Goal: Complete application form

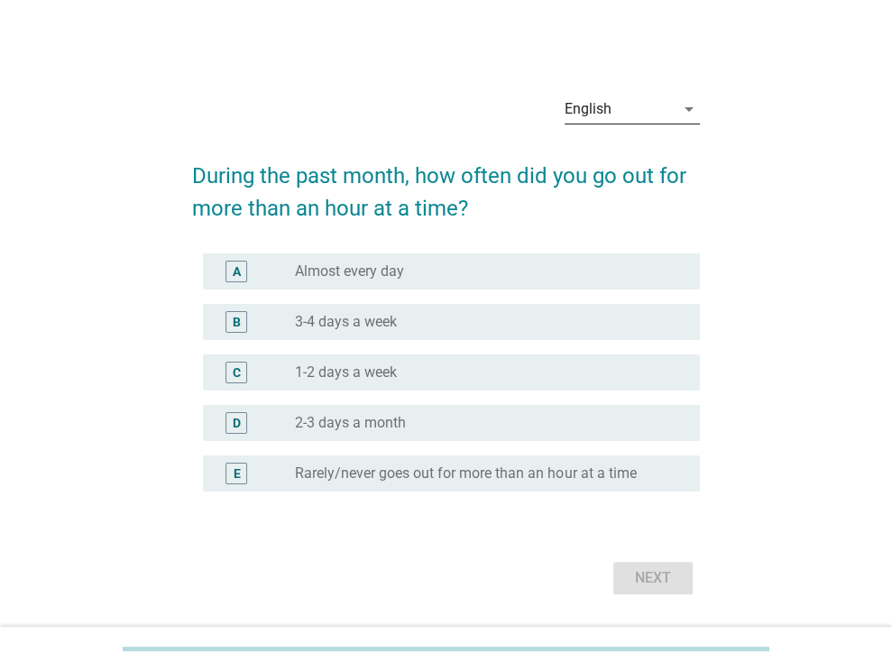
click at [693, 113] on icon "arrow_drop_down" at bounding box center [689, 109] width 22 height 22
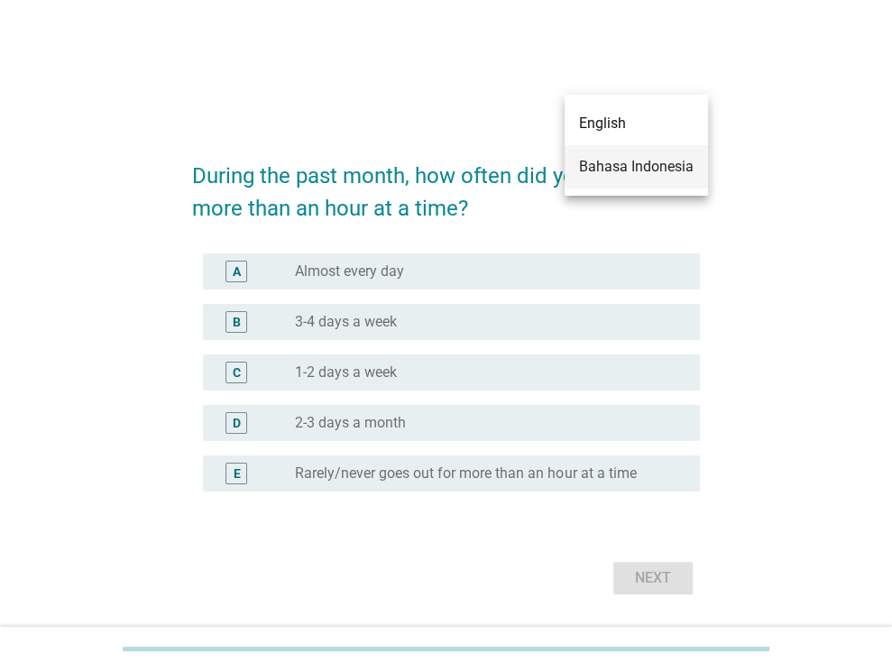
click at [641, 175] on div "Bahasa Indonesia" at bounding box center [636, 167] width 115 height 22
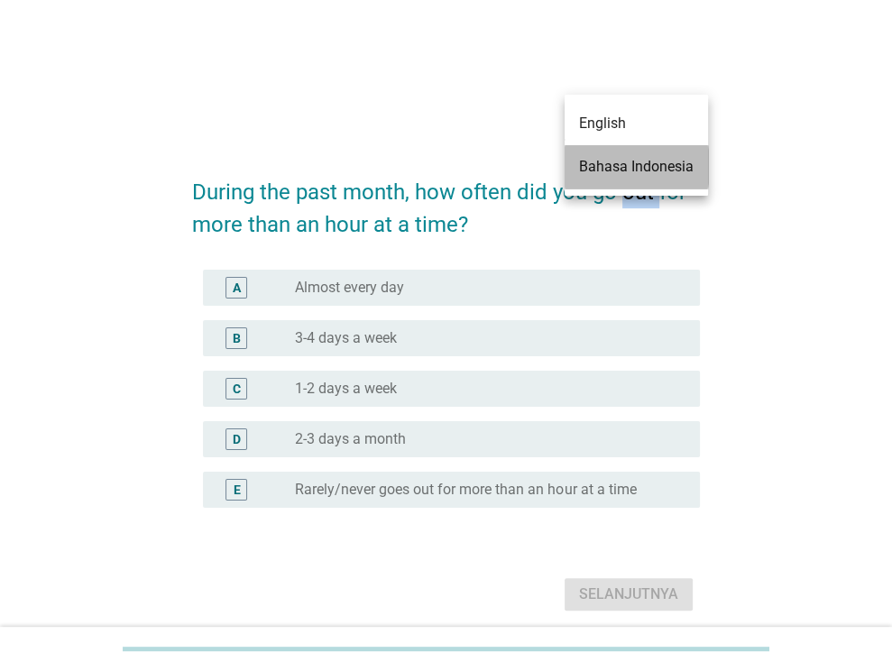
click at [641, 175] on h2 "During the past month, how often did you go out for more than an hour at a time?" at bounding box center [446, 199] width 508 height 83
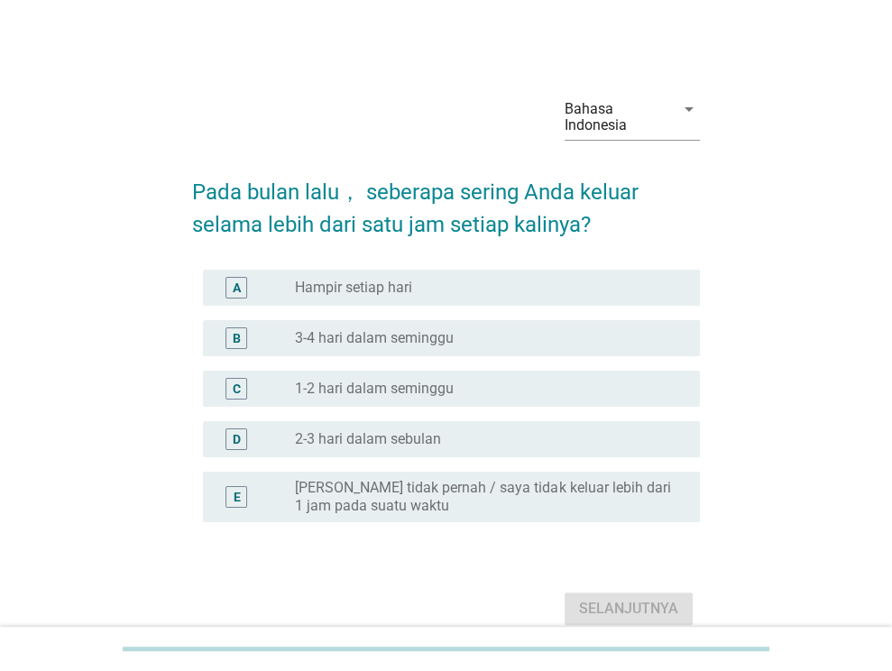
click at [440, 400] on div "C radio_button_unchecked 1-2 hari dalam seminggu" at bounding box center [451, 389] width 497 height 36
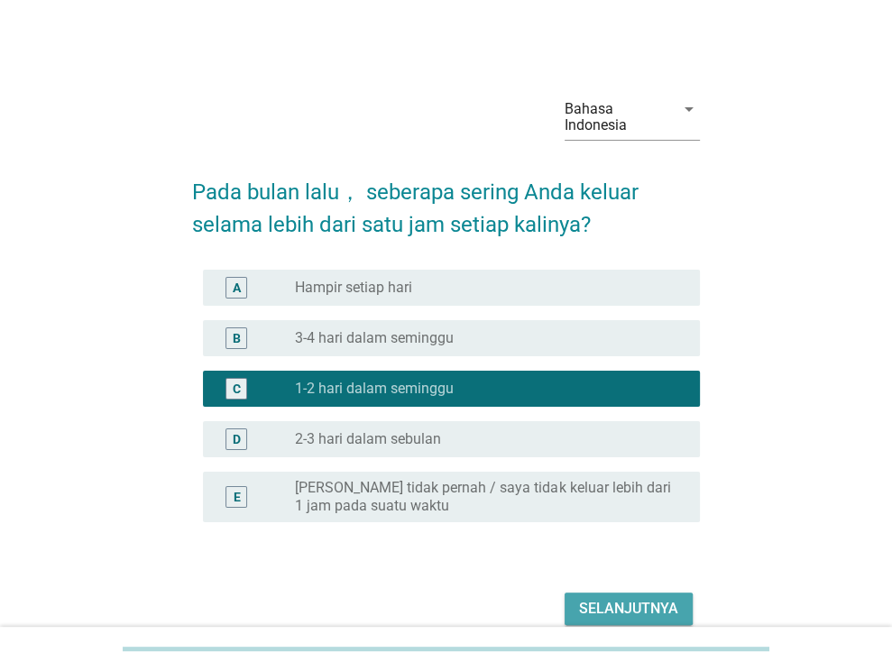
click at [645, 600] on div "Selanjutnya" at bounding box center [628, 609] width 99 height 22
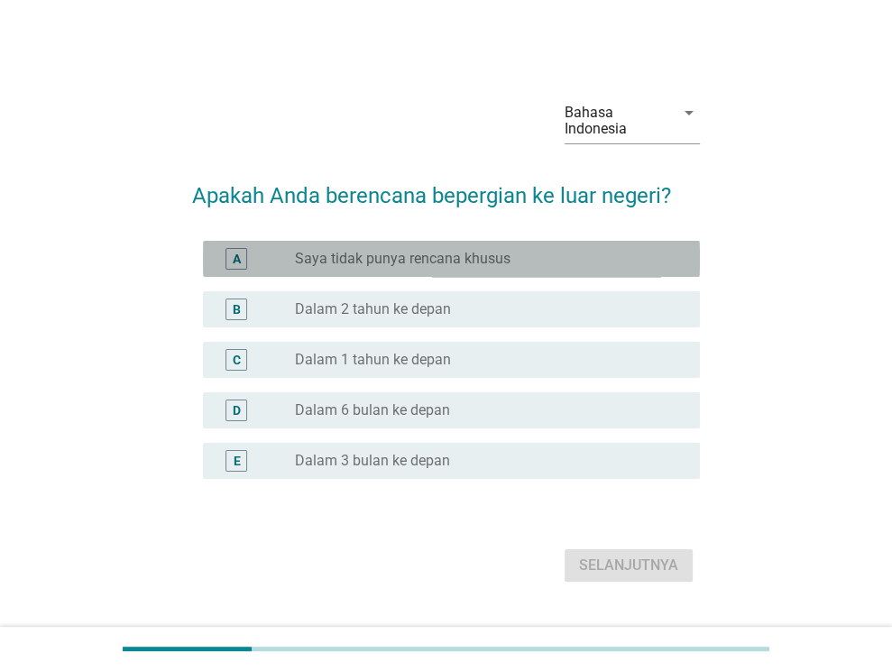
click at [399, 262] on label "Saya tidak punya rencana khusus" at bounding box center [403, 259] width 216 height 18
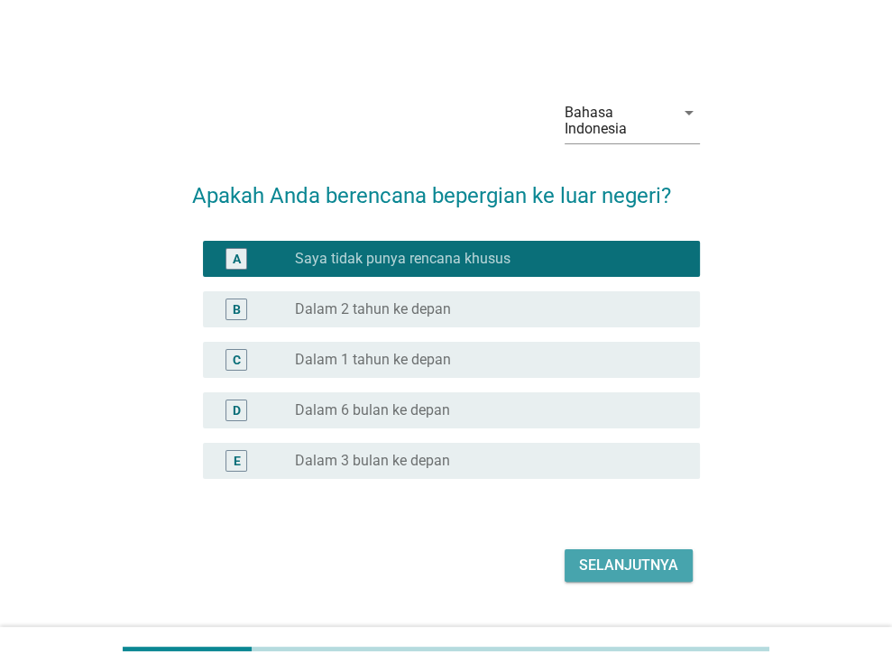
click at [620, 556] on div "Selanjutnya" at bounding box center [628, 566] width 99 height 22
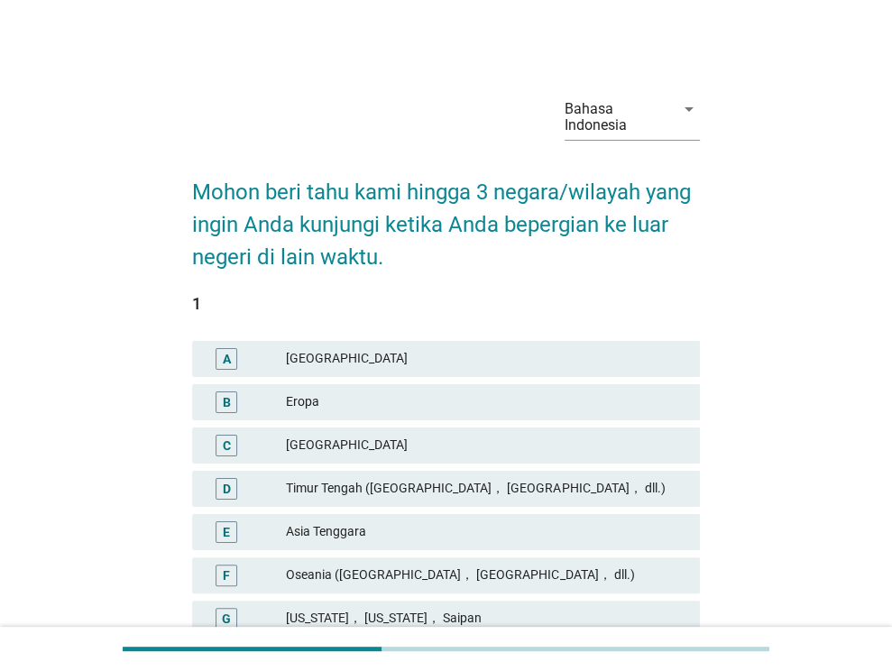
scroll to position [90, 0]
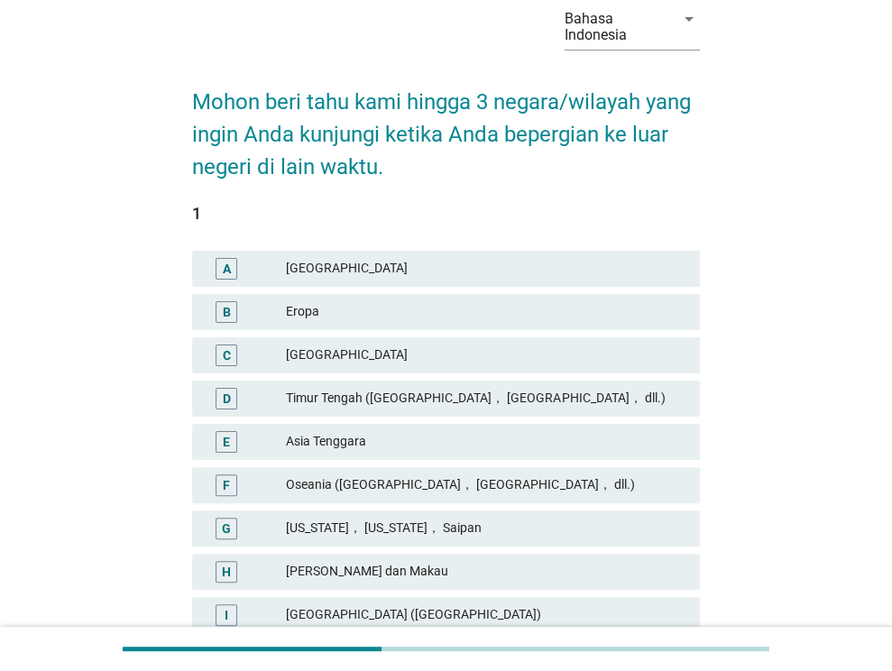
click at [447, 429] on div "E [GEOGRAPHIC_DATA]" at bounding box center [446, 442] width 508 height 36
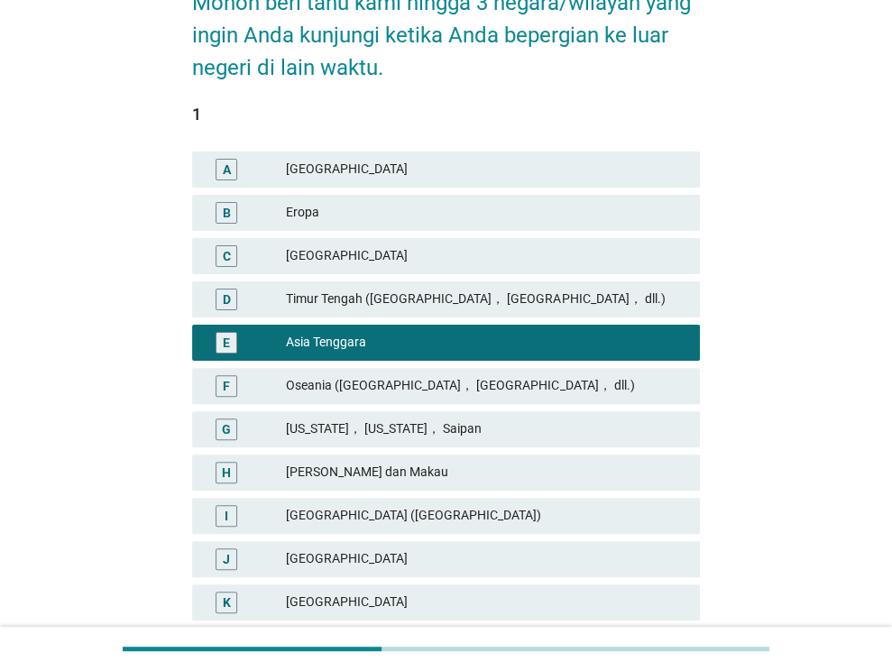
scroll to position [271, 0]
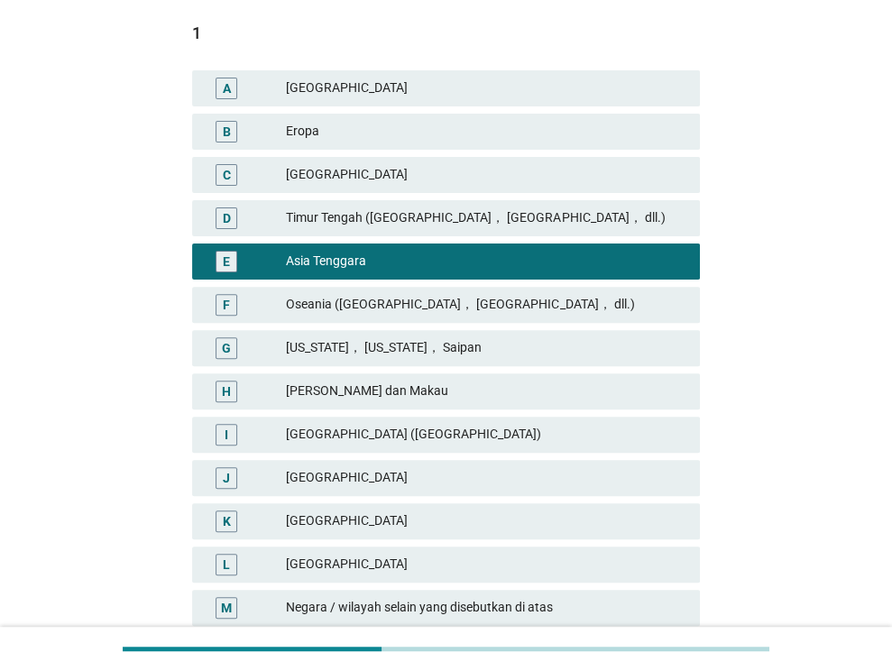
click at [423, 428] on div "[GEOGRAPHIC_DATA] ([GEOGRAPHIC_DATA])" at bounding box center [486, 435] width 400 height 22
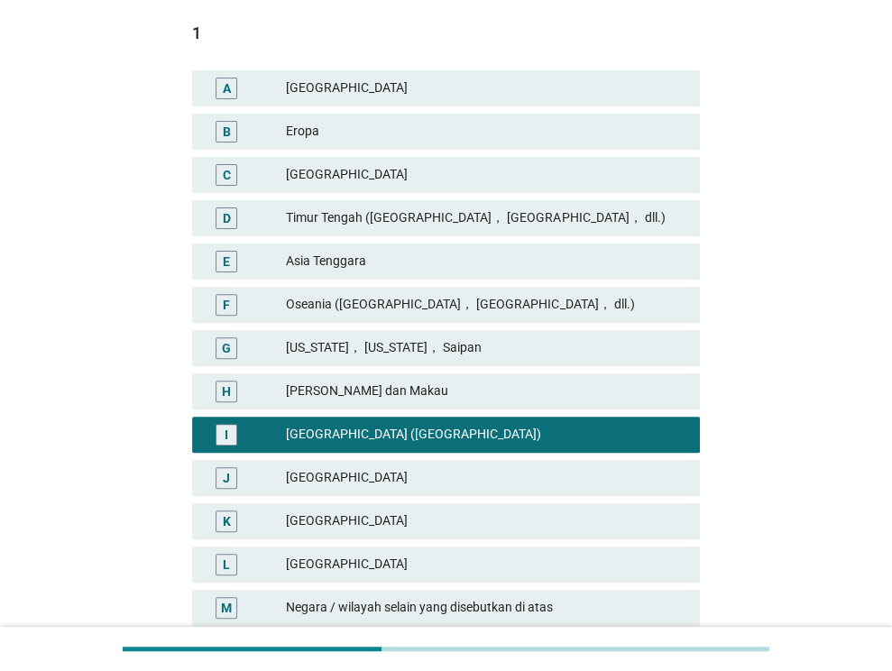
click at [424, 259] on div "Asia Tenggara" at bounding box center [486, 262] width 400 height 22
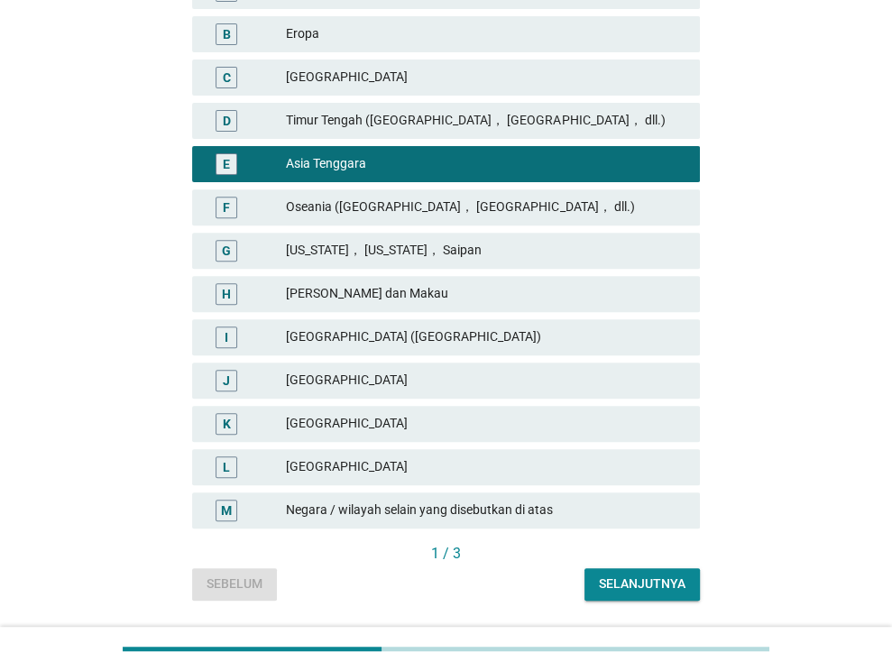
scroll to position [421, 0]
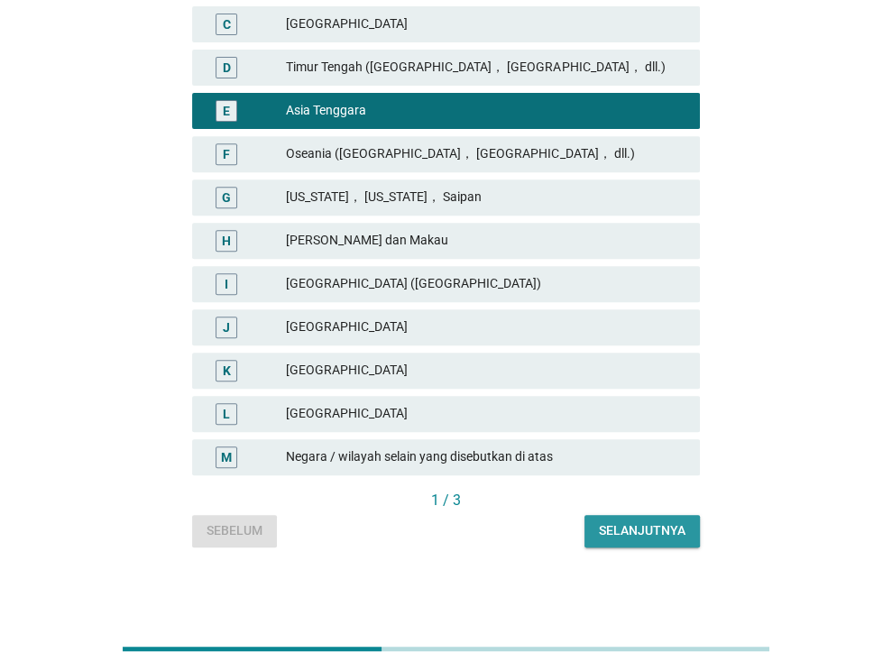
click at [625, 533] on div "Selanjutnya" at bounding box center [642, 530] width 87 height 19
click at [625, 122] on div "Asia Tenggara" at bounding box center [486, 111] width 400 height 22
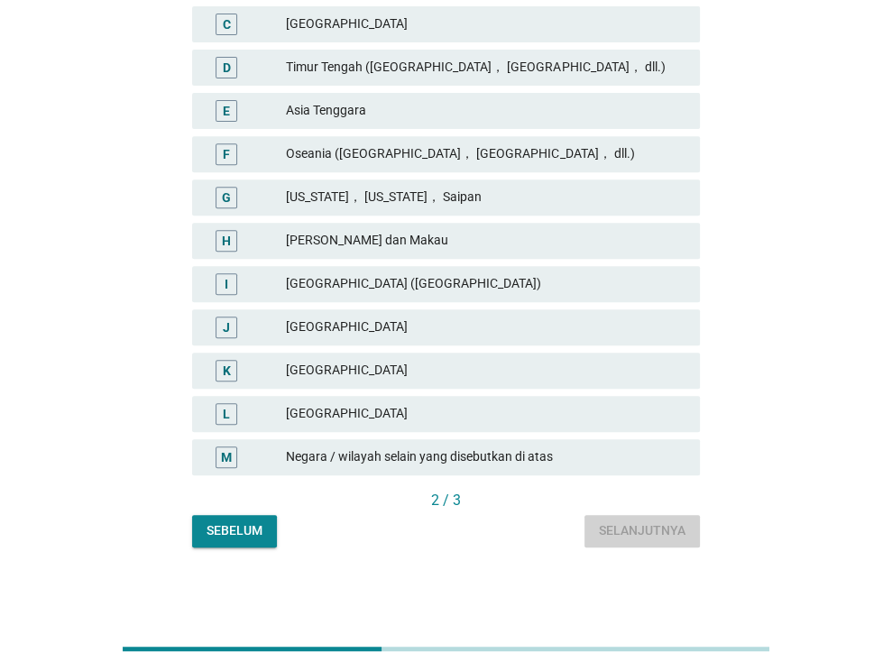
scroll to position [0, 0]
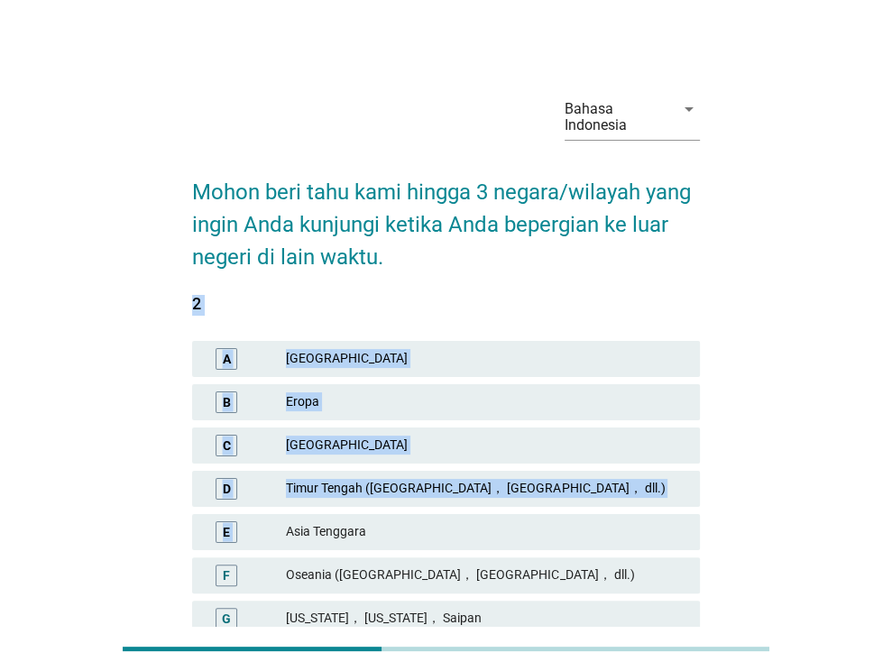
click at [628, 533] on span "1 A Amerika Utara B Eropa C India D [GEOGRAPHIC_DATA] ([GEOGRAPHIC_DATA]， [GEOG…" at bounding box center [446, 603] width 508 height 616
click at [617, 299] on div "2" at bounding box center [446, 303] width 508 height 24
click at [618, 298] on div "2" at bounding box center [446, 303] width 508 height 24
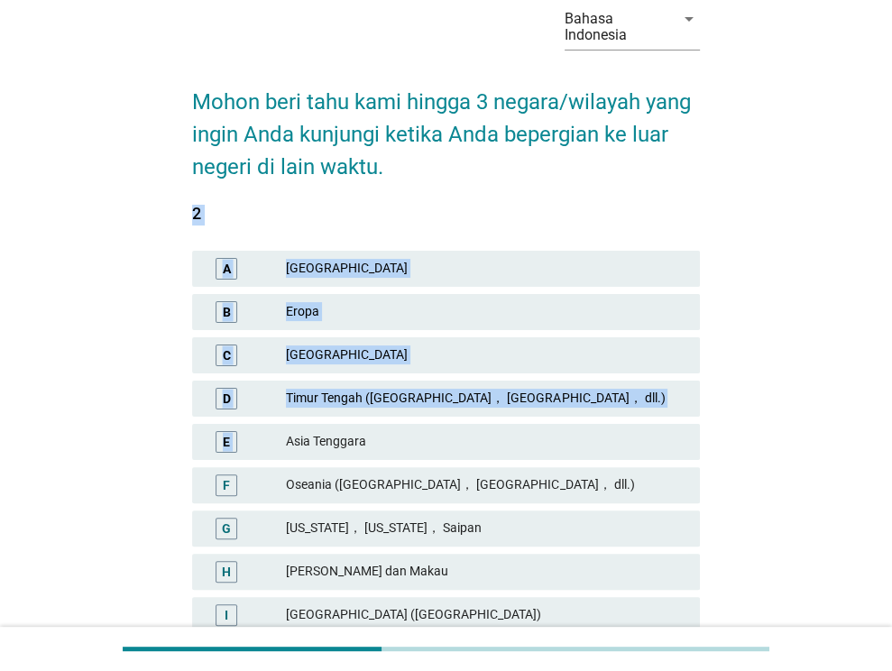
scroll to position [180, 0]
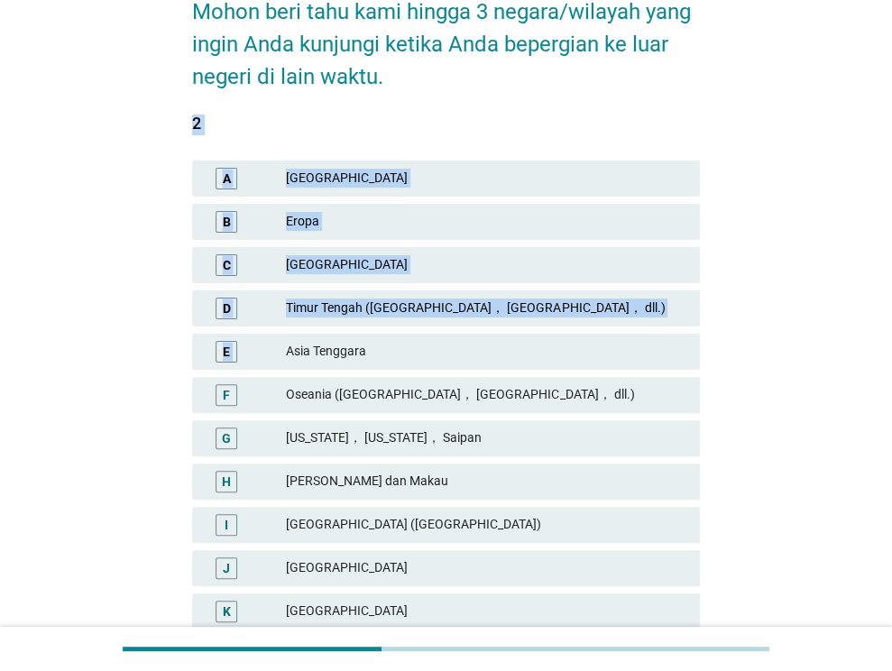
click at [433, 519] on div "[GEOGRAPHIC_DATA] ([GEOGRAPHIC_DATA])" at bounding box center [486, 525] width 400 height 22
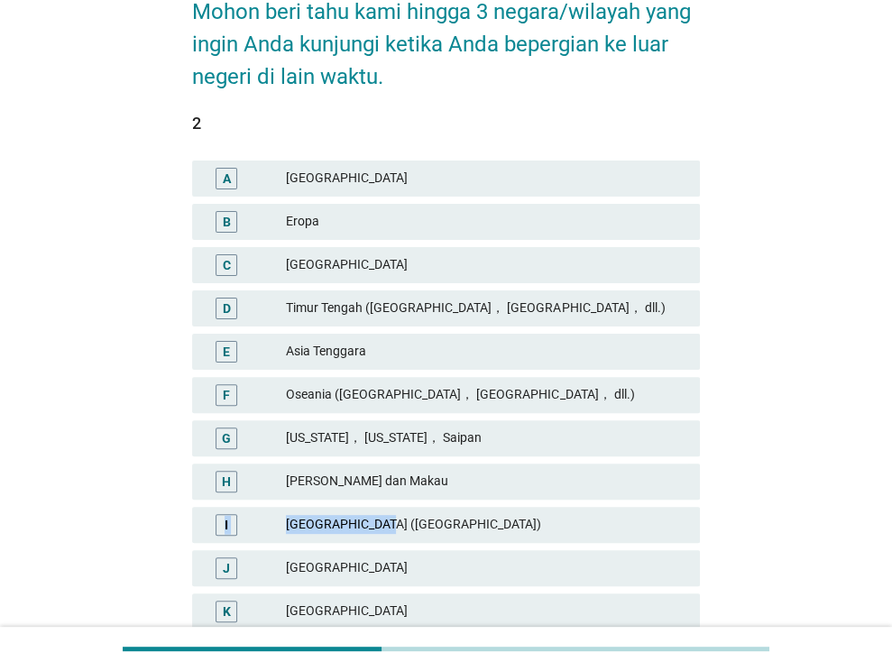
click at [433, 519] on div "[GEOGRAPHIC_DATA] ([GEOGRAPHIC_DATA])" at bounding box center [486, 525] width 400 height 22
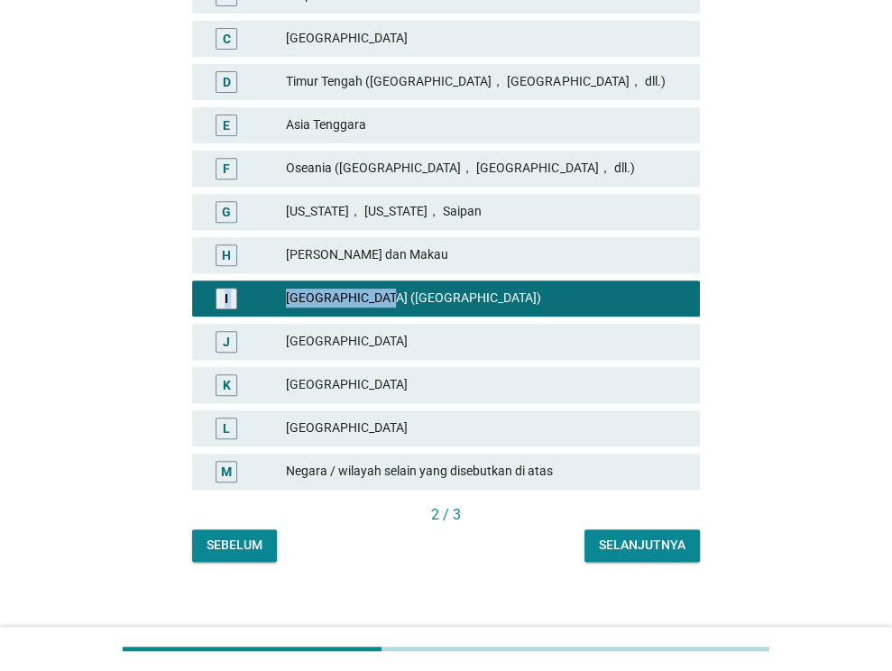
scroll to position [421, 0]
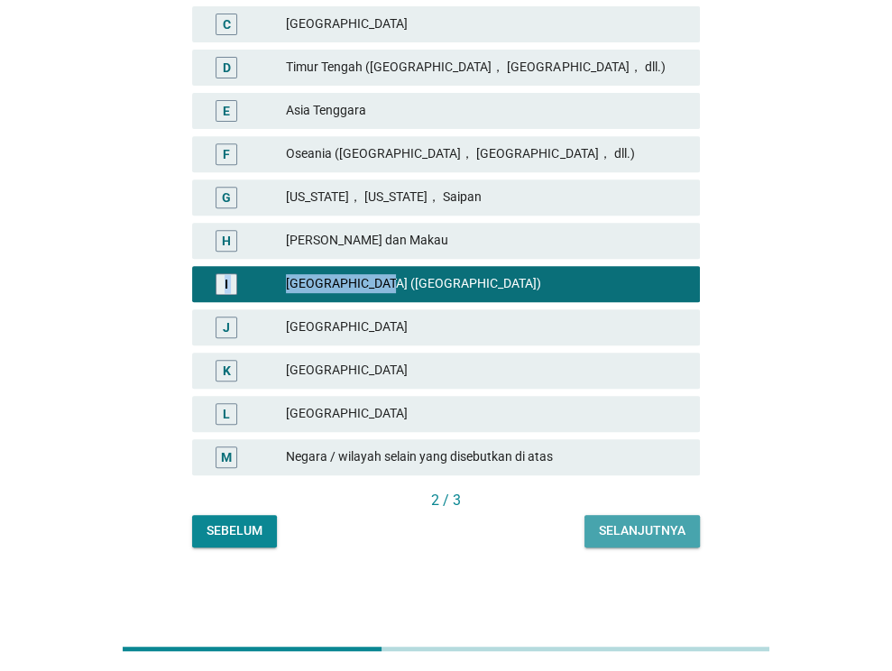
click at [683, 540] on button "Selanjutnya" at bounding box center [641, 531] width 115 height 32
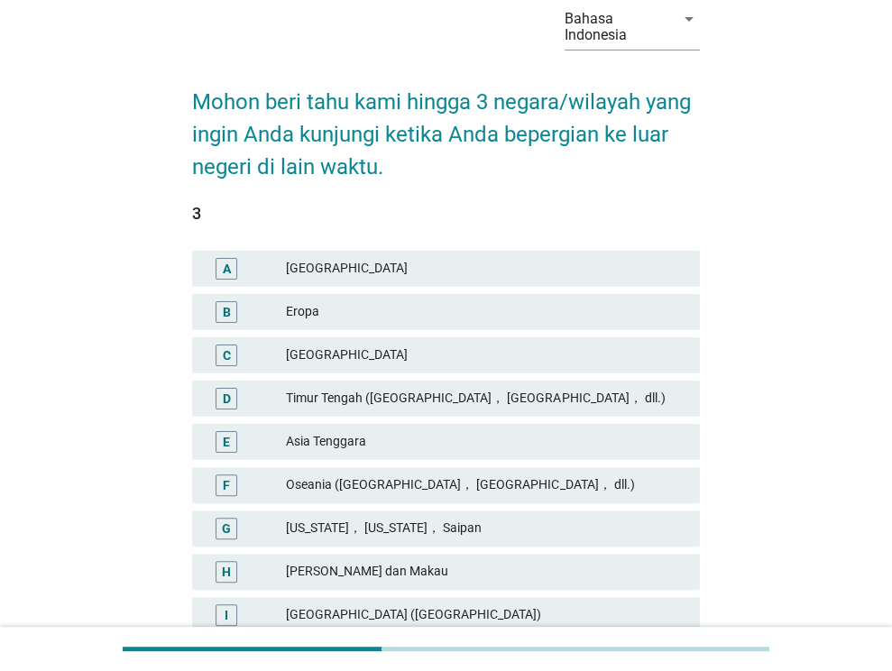
scroll to position [271, 0]
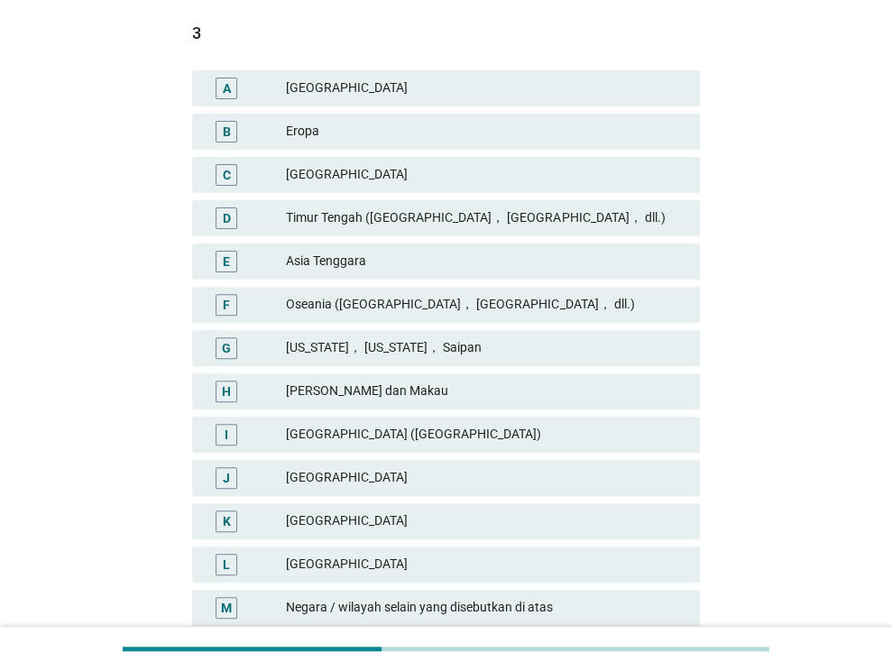
click at [437, 388] on div "[PERSON_NAME] dan Makau" at bounding box center [486, 392] width 400 height 22
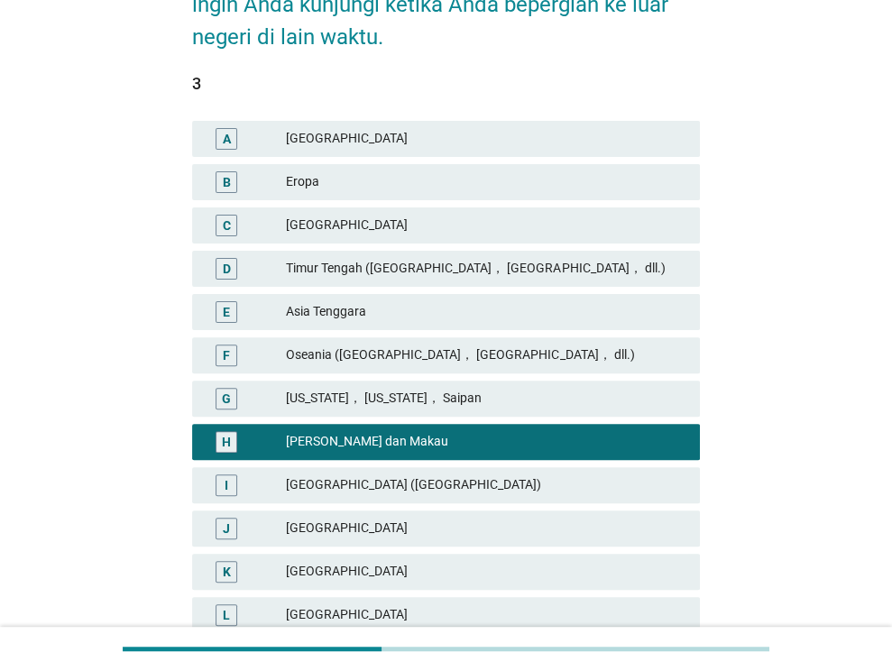
scroll to position [421, 0]
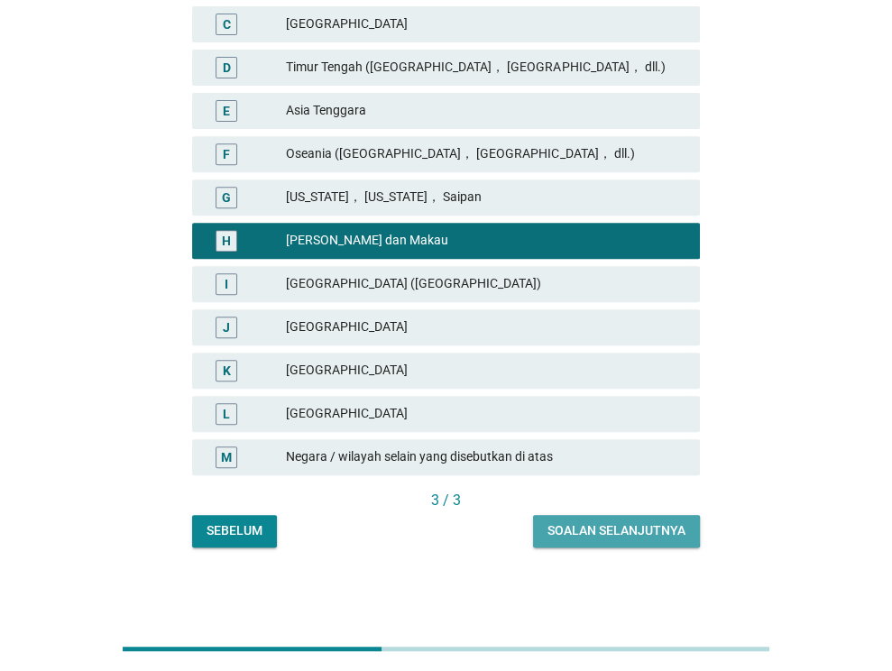
click at [665, 523] on div "Soalan selanjutnya" at bounding box center [616, 530] width 138 height 19
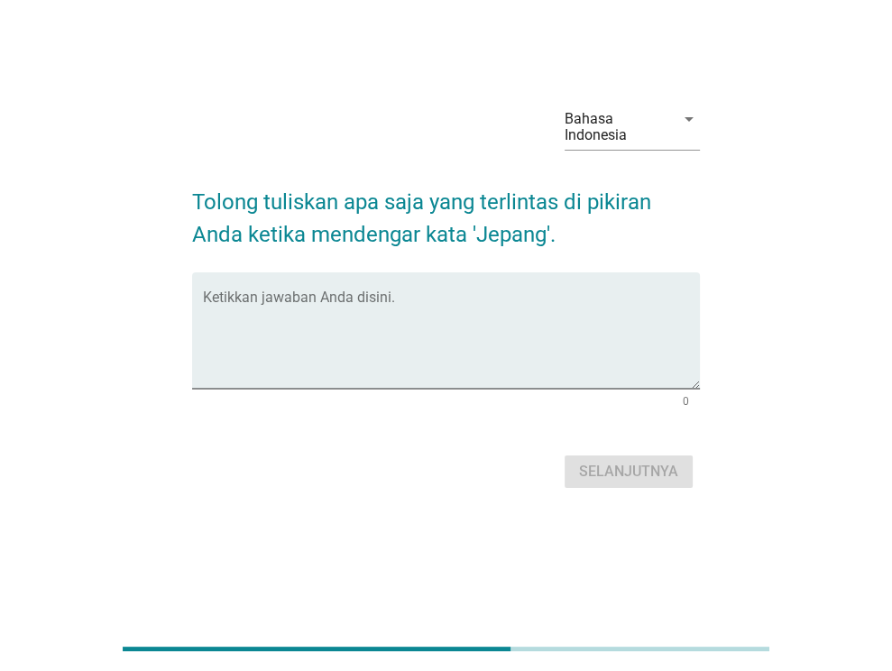
scroll to position [0, 0]
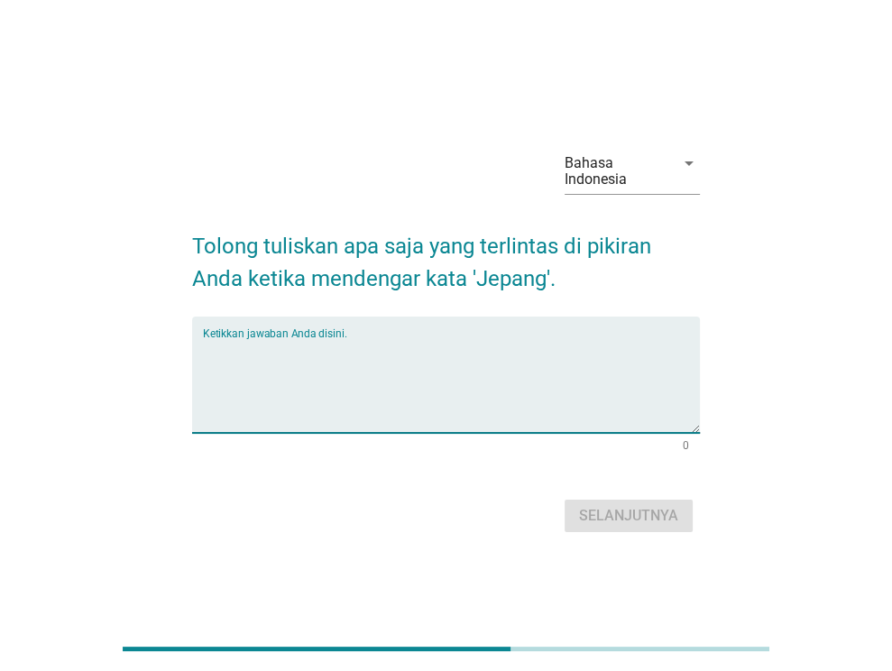
click at [474, 382] on textarea "Ketikkan jawaban Anda disini." at bounding box center [451, 385] width 497 height 95
type textarea "S"
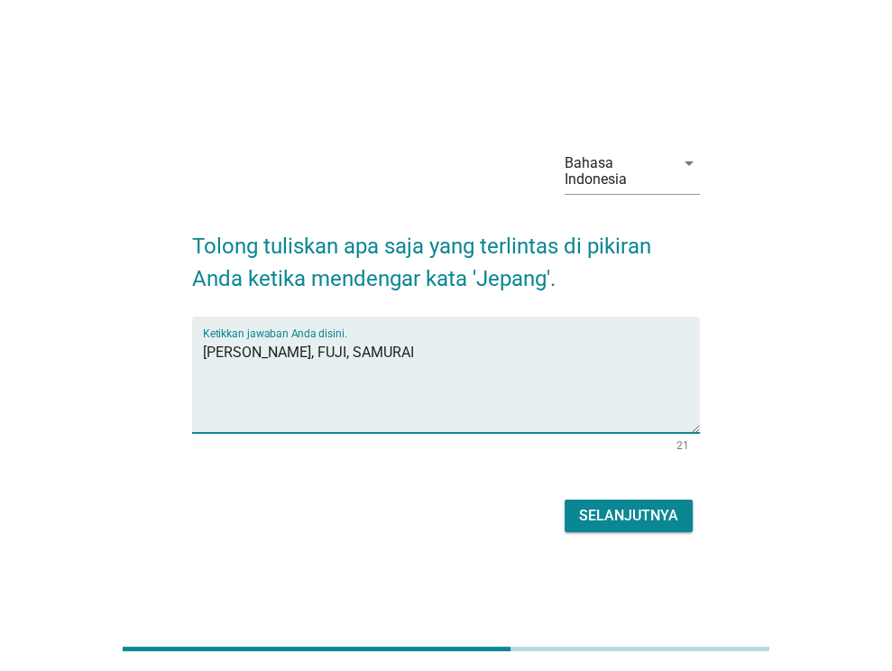
type textarea "[PERSON_NAME], FUJI, SAMURAI"
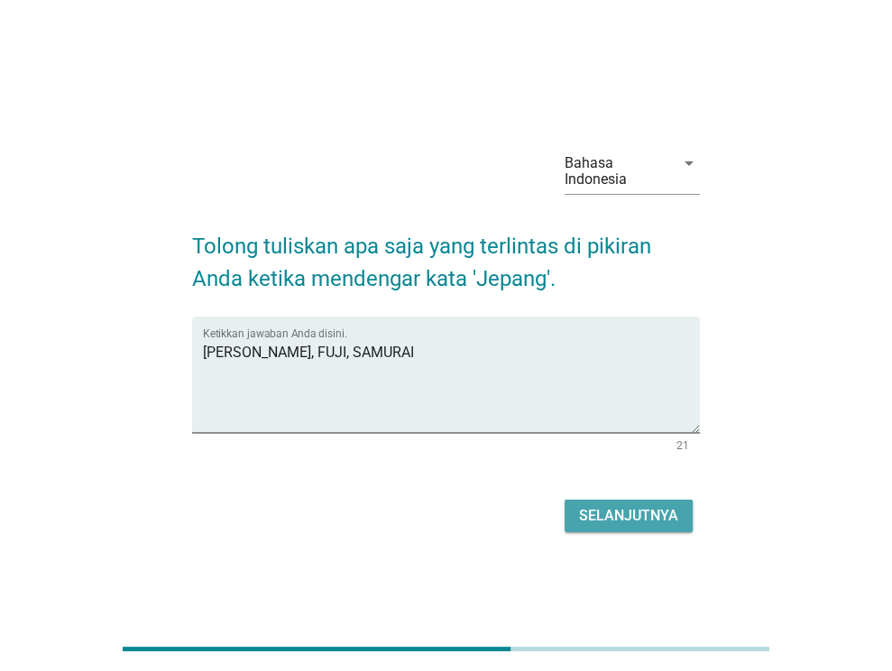
click at [659, 514] on div "Selanjutnya" at bounding box center [628, 516] width 99 height 22
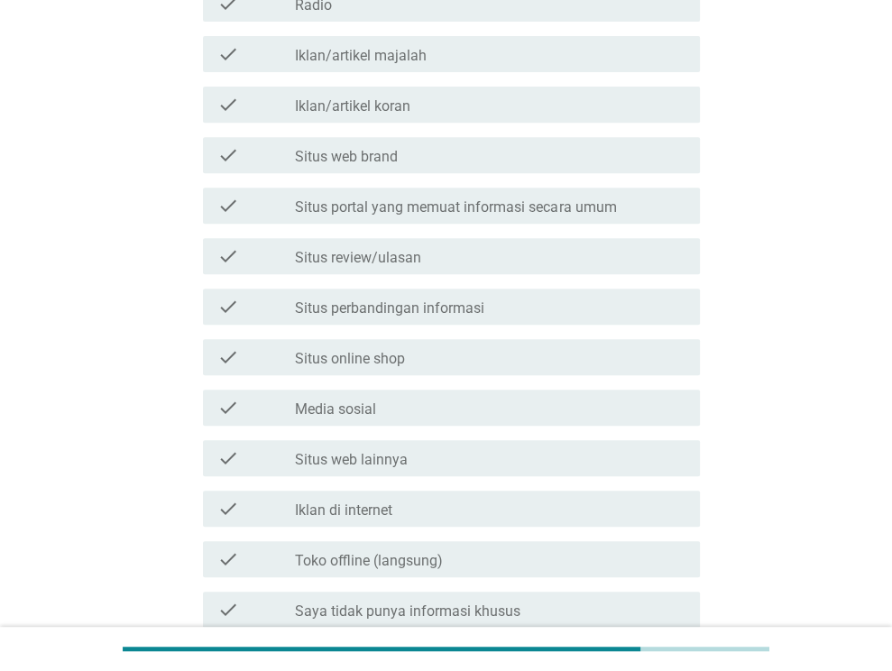
scroll to position [541, 0]
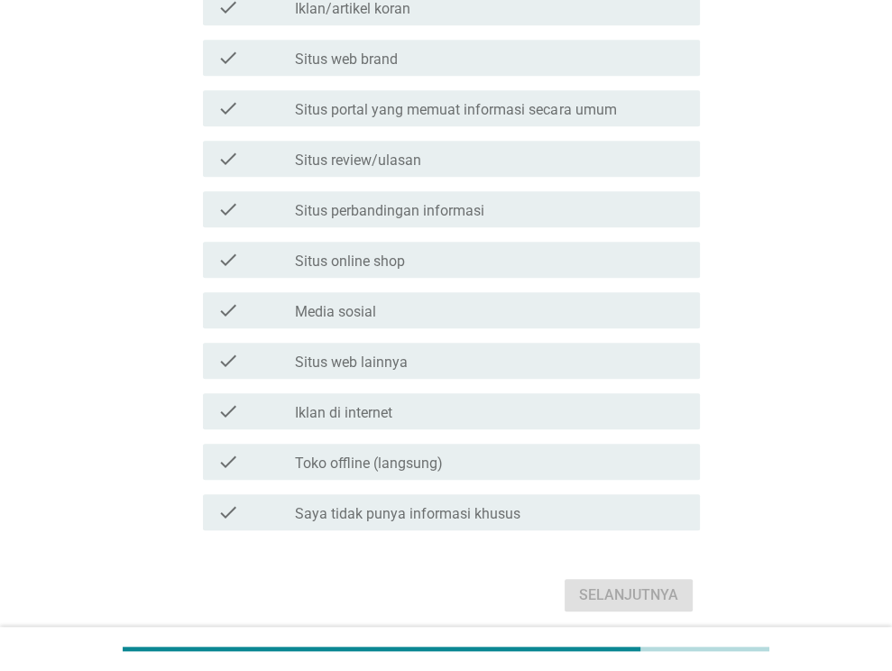
click at [473, 512] on label "Saya tidak punya informasi khusus" at bounding box center [407, 514] width 225 height 18
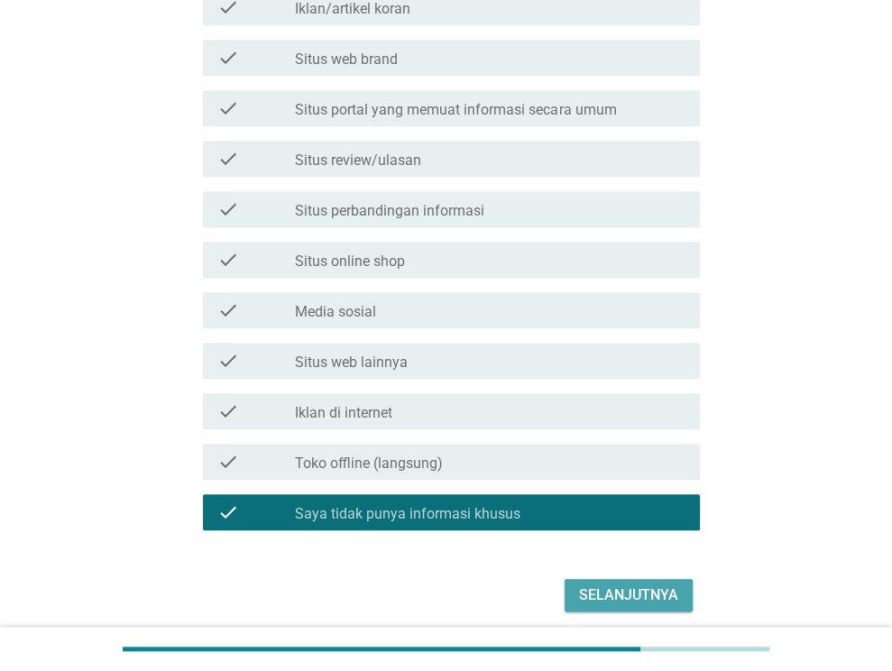
click at [628, 594] on div "Selanjutnya" at bounding box center [628, 595] width 99 height 22
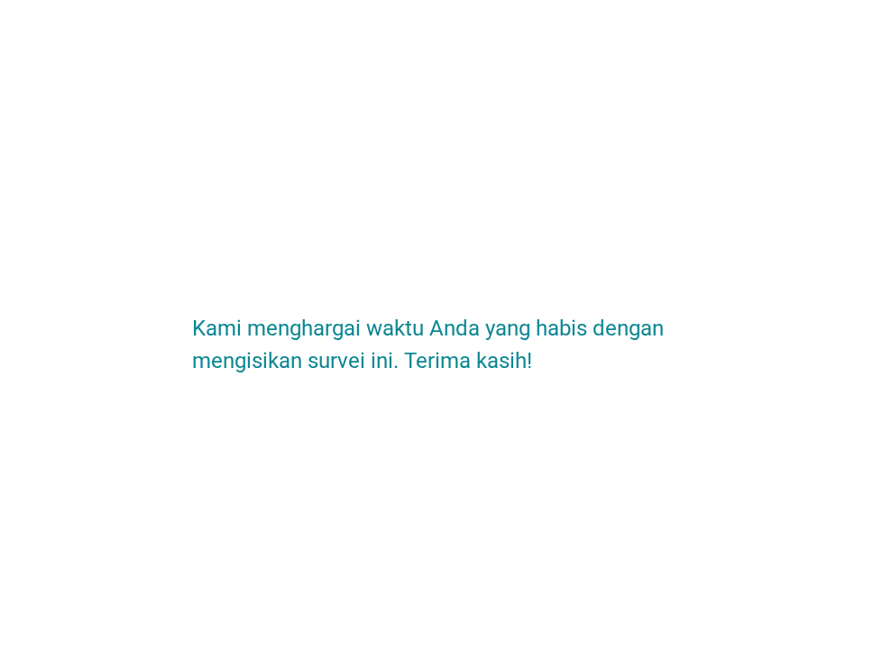
scroll to position [0, 0]
